Goal: Book appointment/travel/reservation

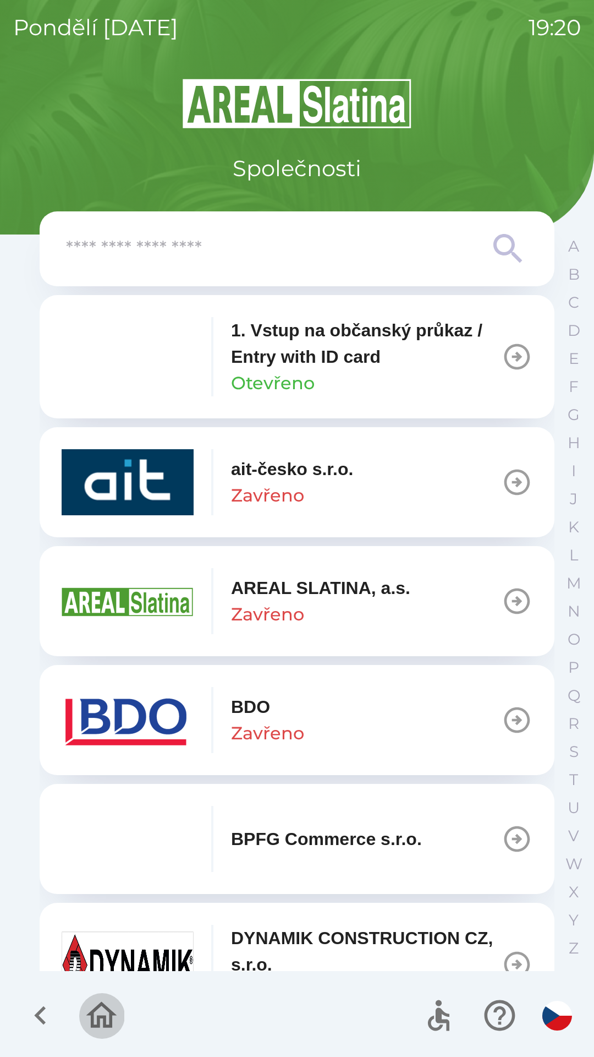
click at [101, 1014] on icon "button" at bounding box center [101, 1015] width 37 height 37
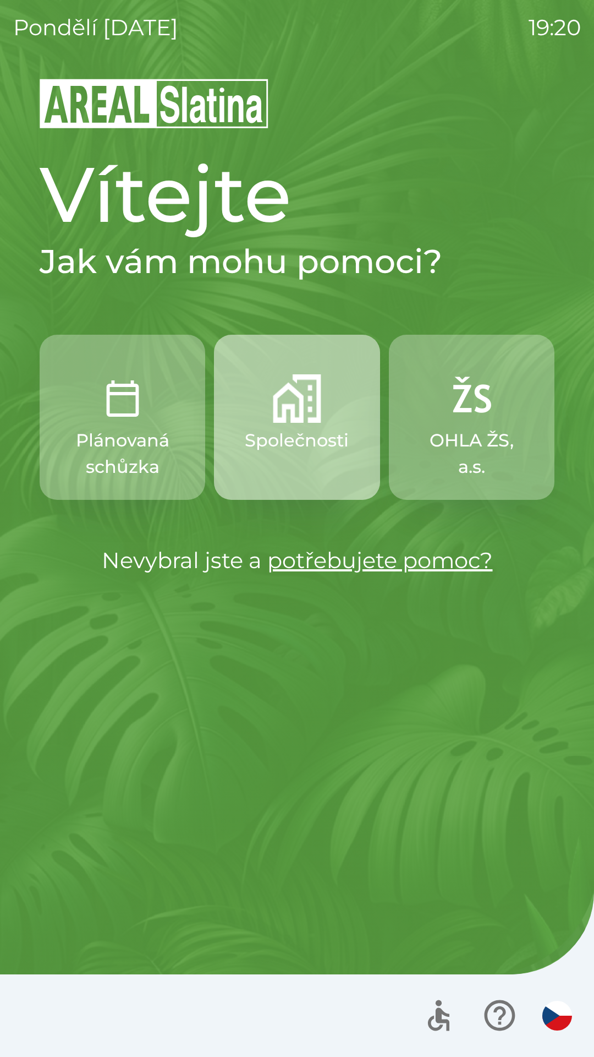
click at [278, 424] on button "Společnosti" at bounding box center [297, 417] width 166 height 165
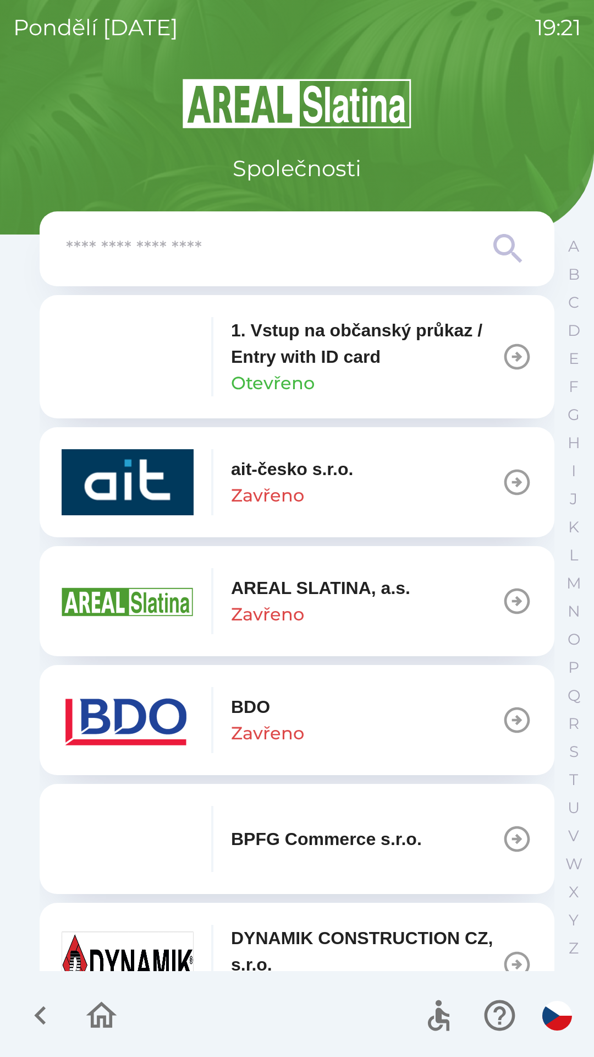
click at [489, 351] on p "1. Vstup na občanský průkaz / Entry with ID card" at bounding box center [366, 343] width 271 height 53
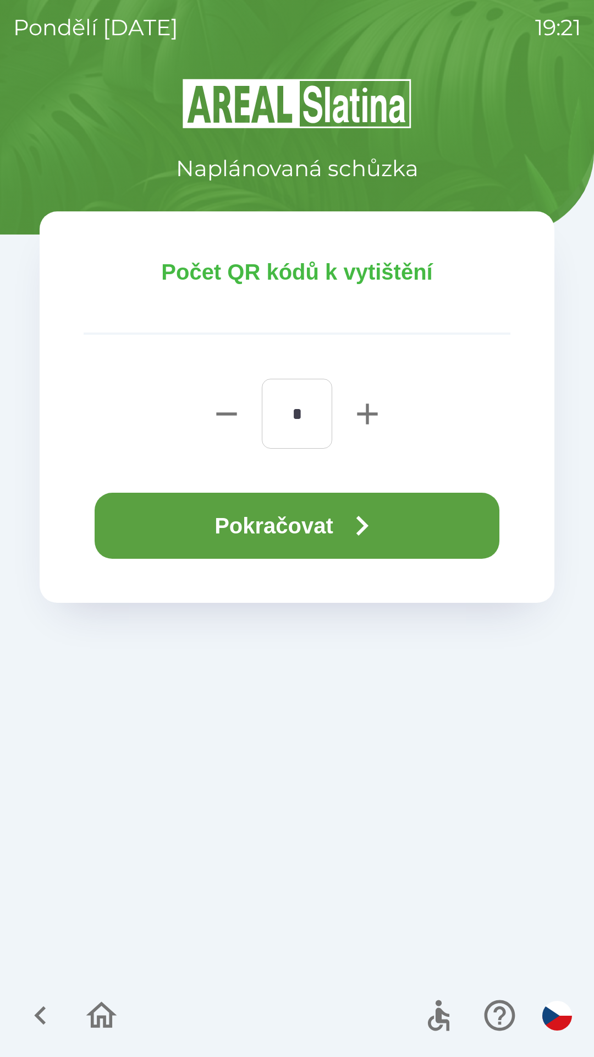
click at [359, 524] on icon "button" at bounding box center [362, 526] width 40 height 40
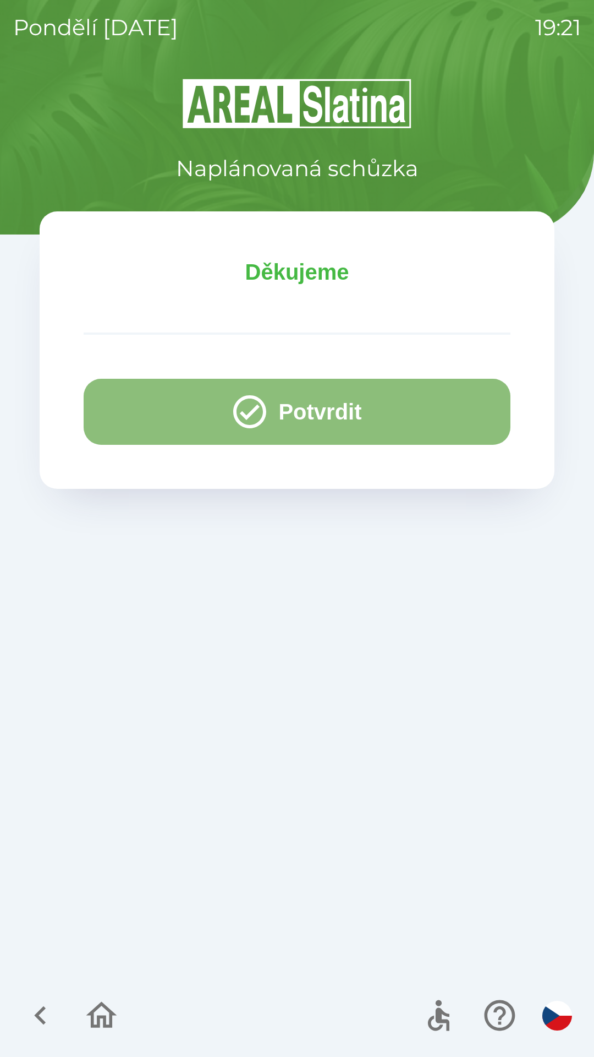
click at [309, 416] on button "Potvrdit" at bounding box center [297, 412] width 427 height 66
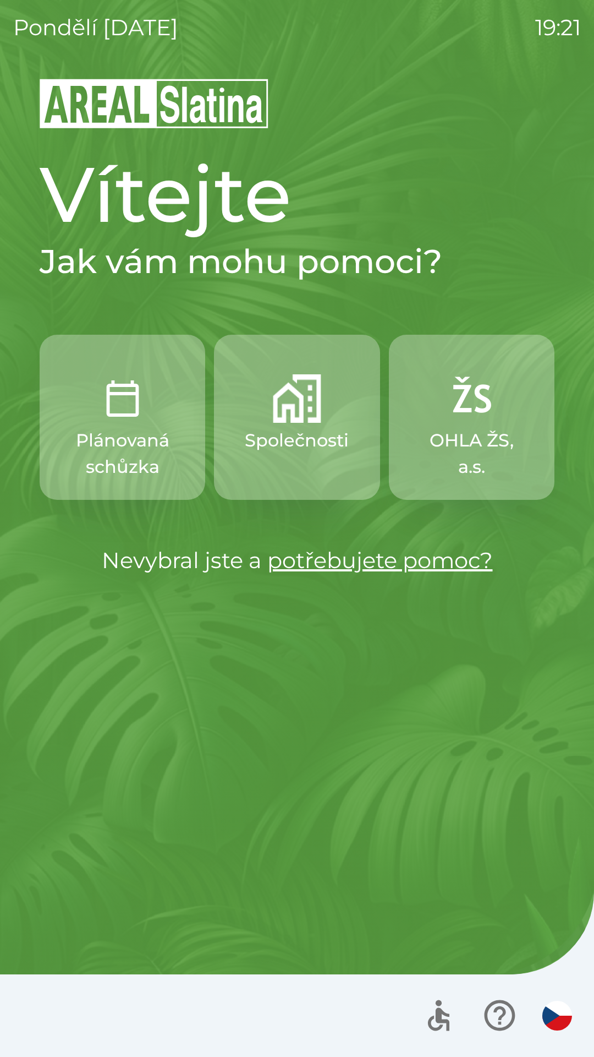
click at [290, 418] on img "button" at bounding box center [297, 398] width 48 height 48
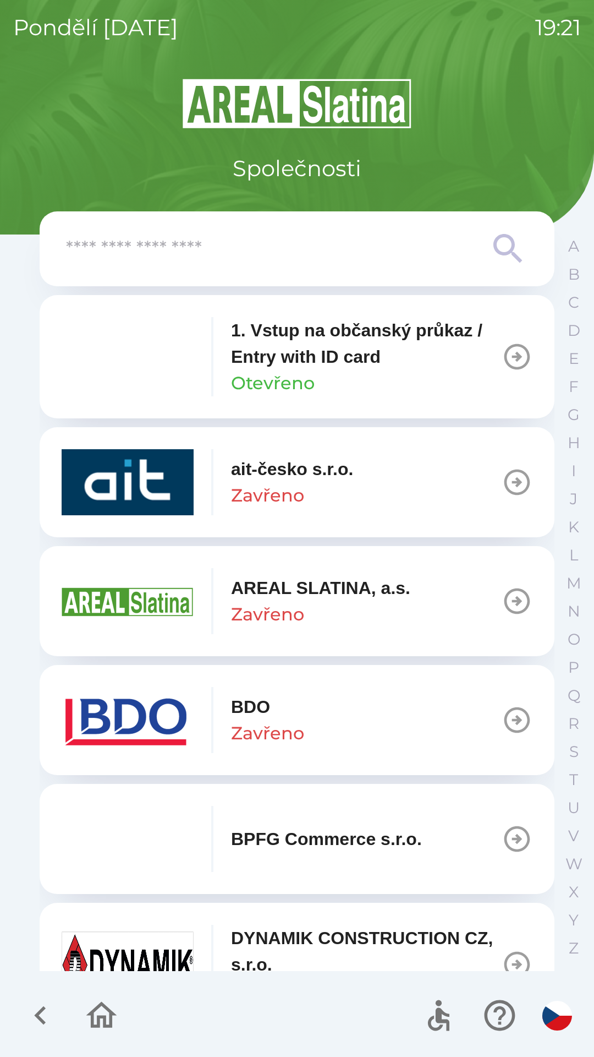
click at [505, 356] on icon "button" at bounding box center [518, 357] width 26 height 26
